Goal: Find specific page/section: Find specific page/section

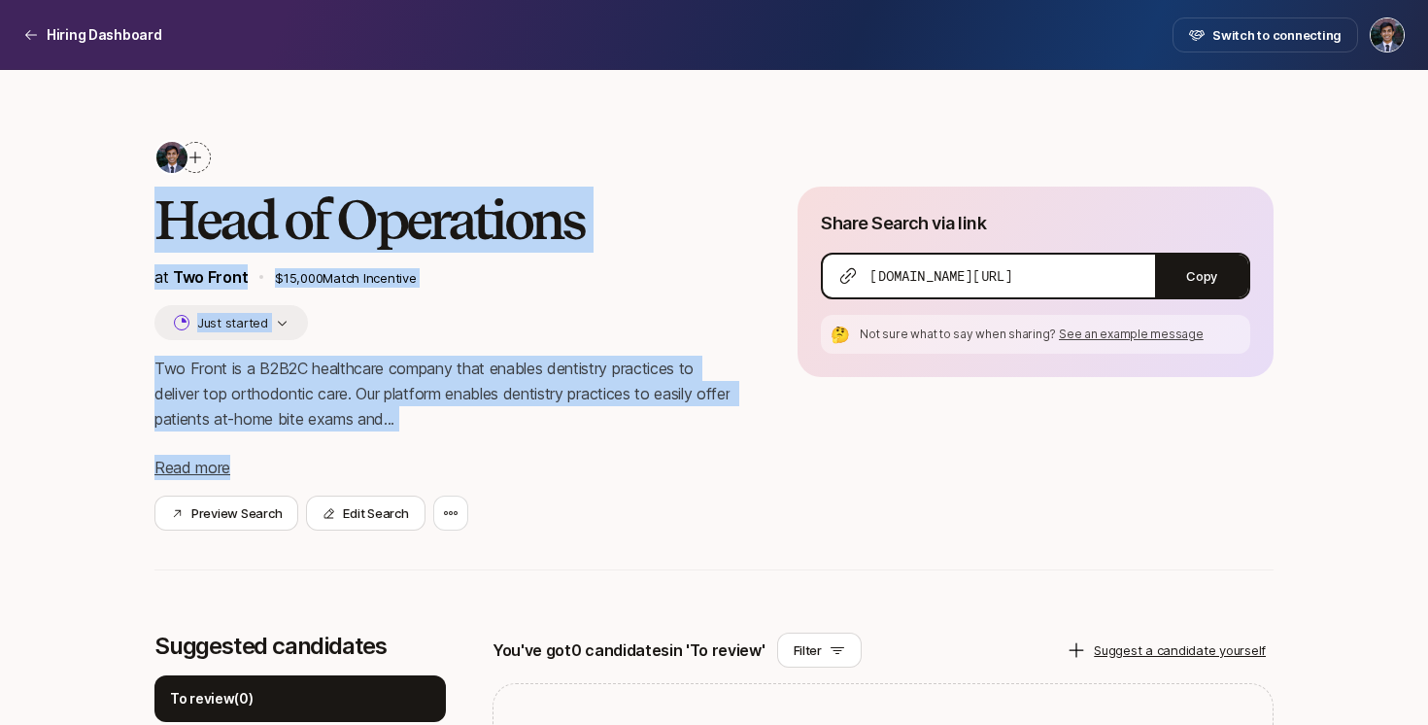
drag, startPoint x: 564, startPoint y: 116, endPoint x: 626, endPoint y: 463, distance: 353.1
click at [626, 463] on div "Head of Operations at Two Front $15,000 Match Incentive Just started Two Front …" at bounding box center [713, 621] width 1119 height 1103
click at [626, 463] on div "Two Front is a B2B2C healthcare company that enables dentistry practices to del…" at bounding box center [444, 418] width 581 height 124
drag, startPoint x: 600, startPoint y: 435, endPoint x: 591, endPoint y: 56, distance: 379.0
click at [590, 58] on div "Hiring Dashboard Hiring Dashboard Switch to connecting Head of Operations at Tw…" at bounding box center [714, 594] width 1428 height 1188
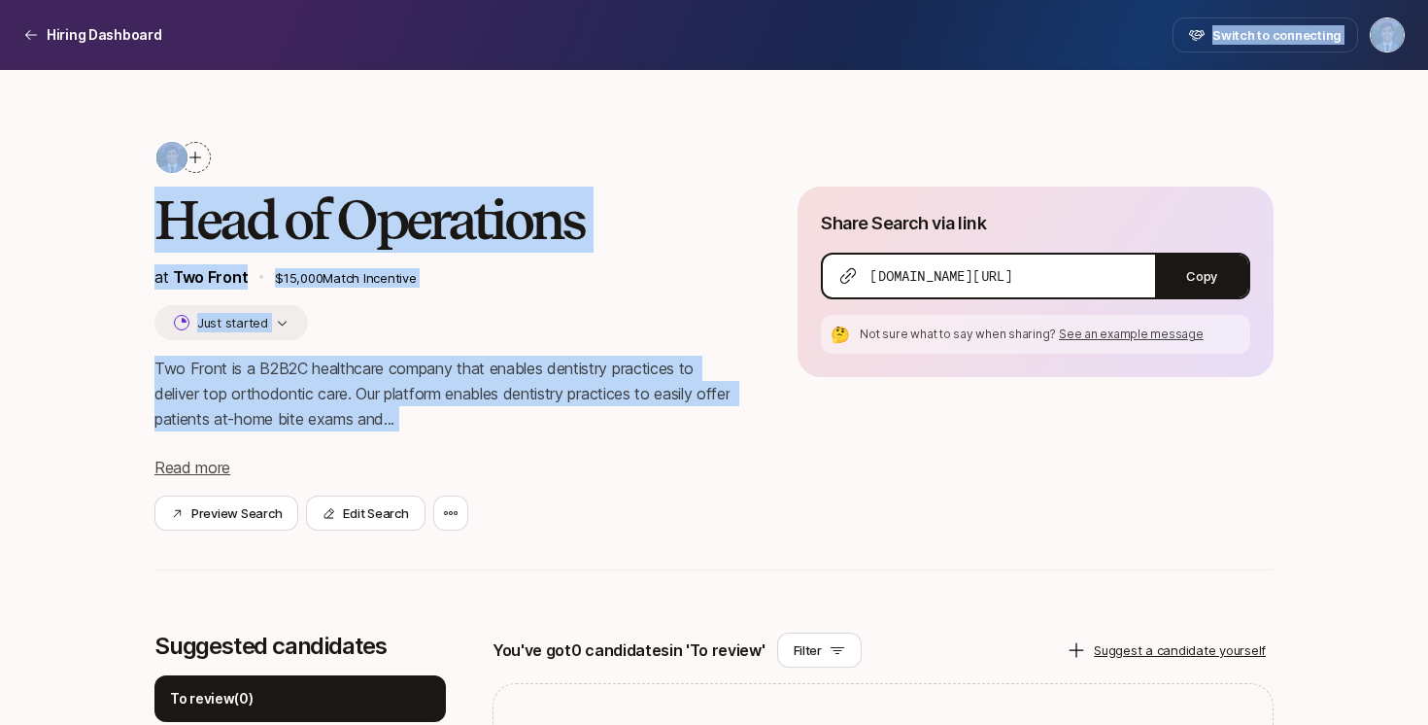
click at [556, 6] on nav "Hiring Dashboard Switch to connecting" at bounding box center [714, 35] width 1428 height 70
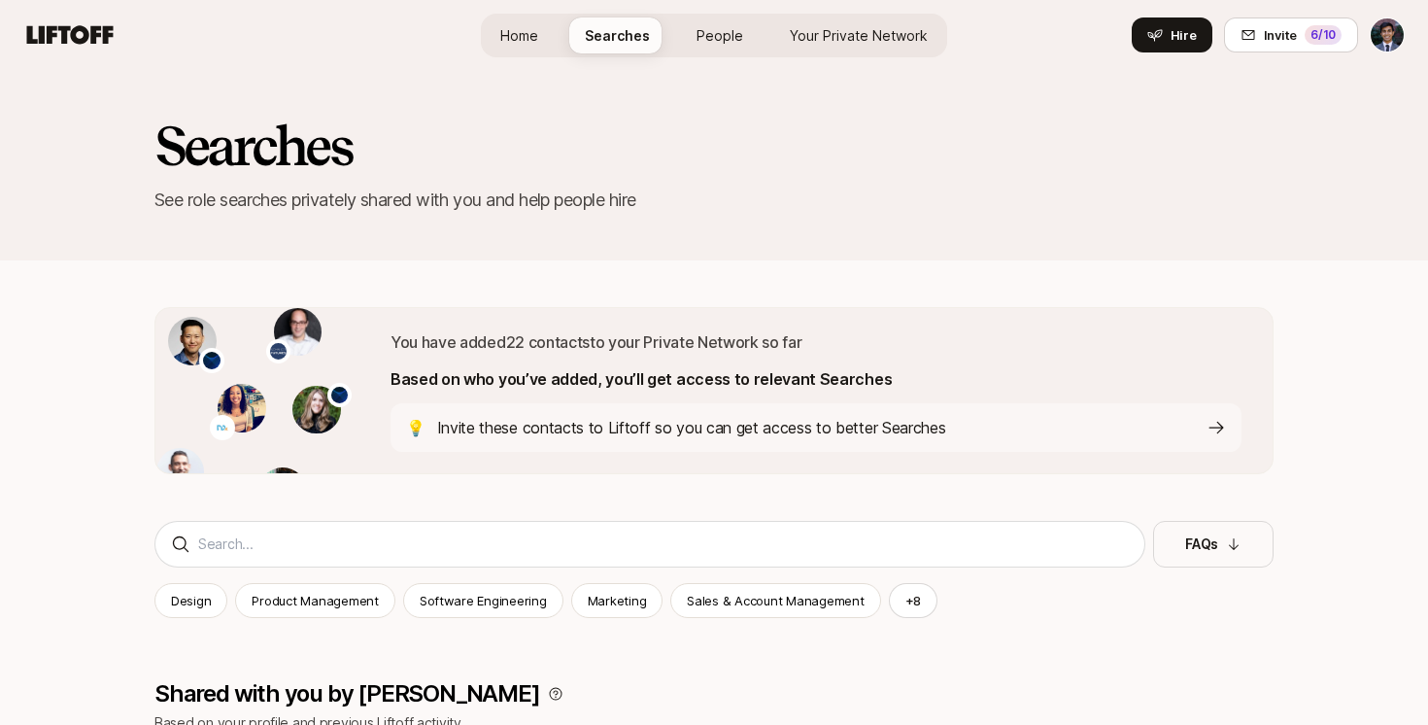
click at [125, 290] on div "Searches See role searches privately shared with you and help people hire" at bounding box center [714, 180] width 1428 height 221
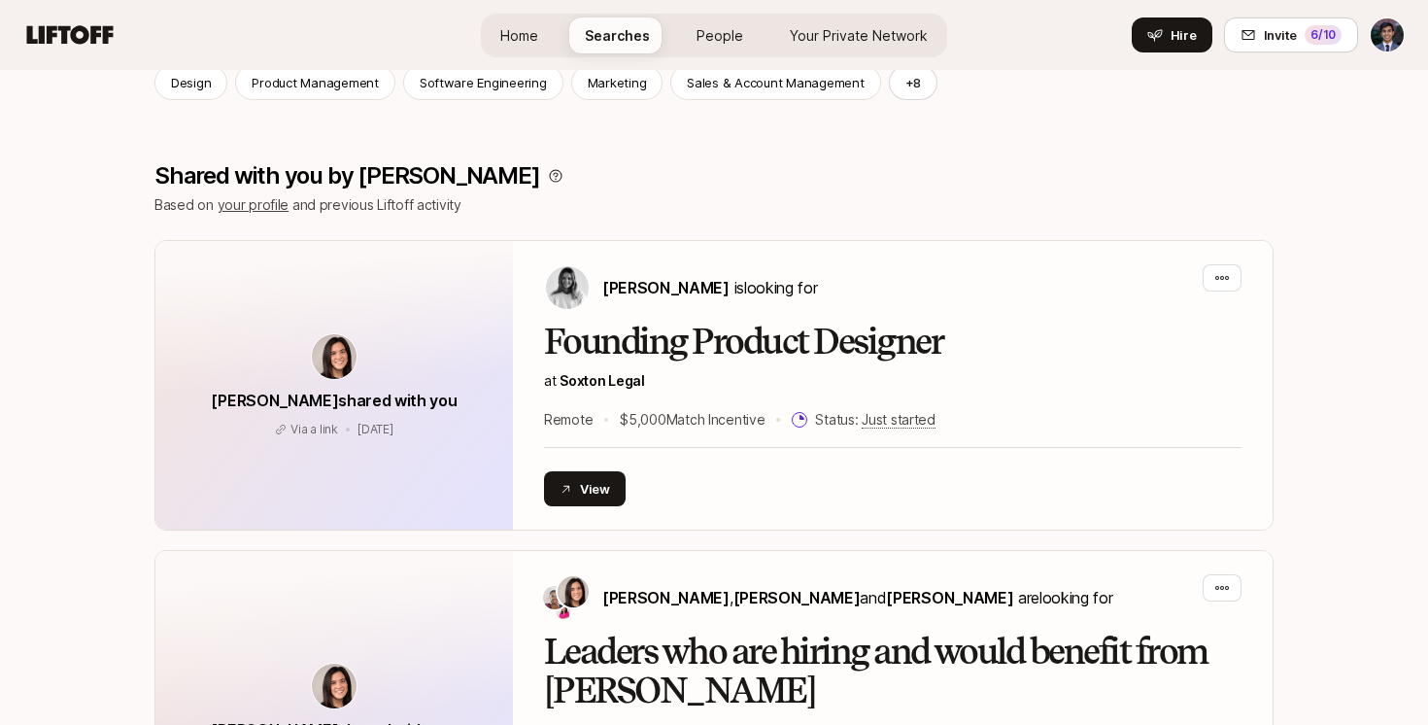
scroll to position [519, 0]
